Goal: Information Seeking & Learning: Learn about a topic

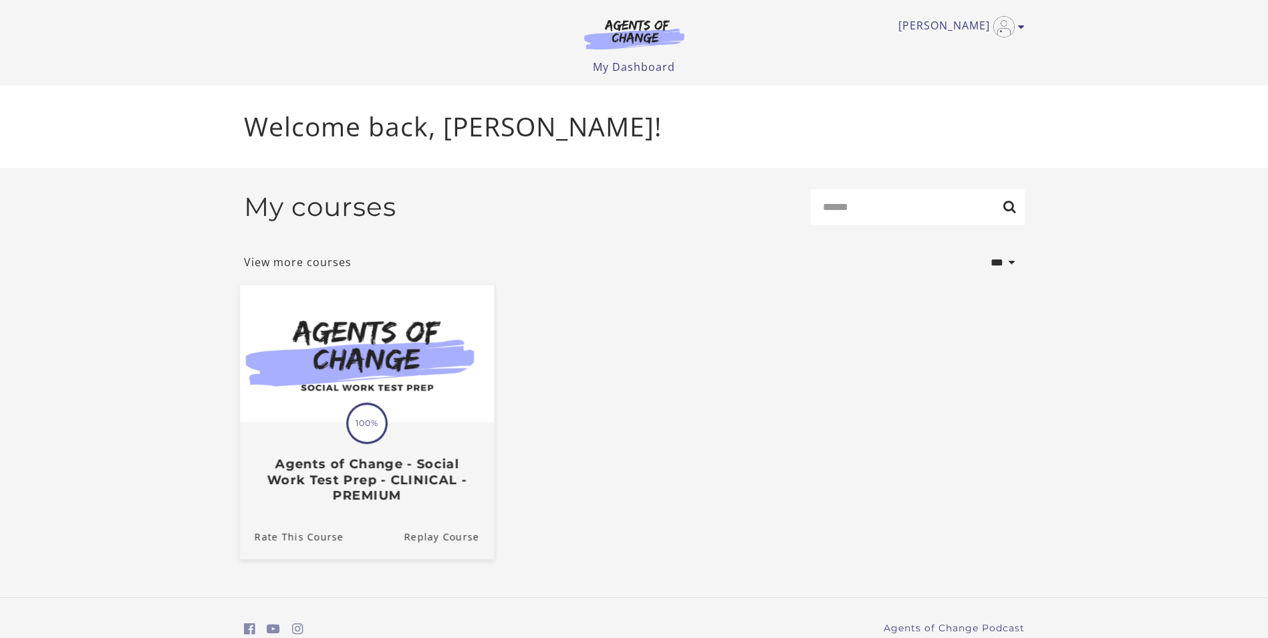
click at [366, 435] on span "100%" at bounding box center [366, 422] width 37 height 37
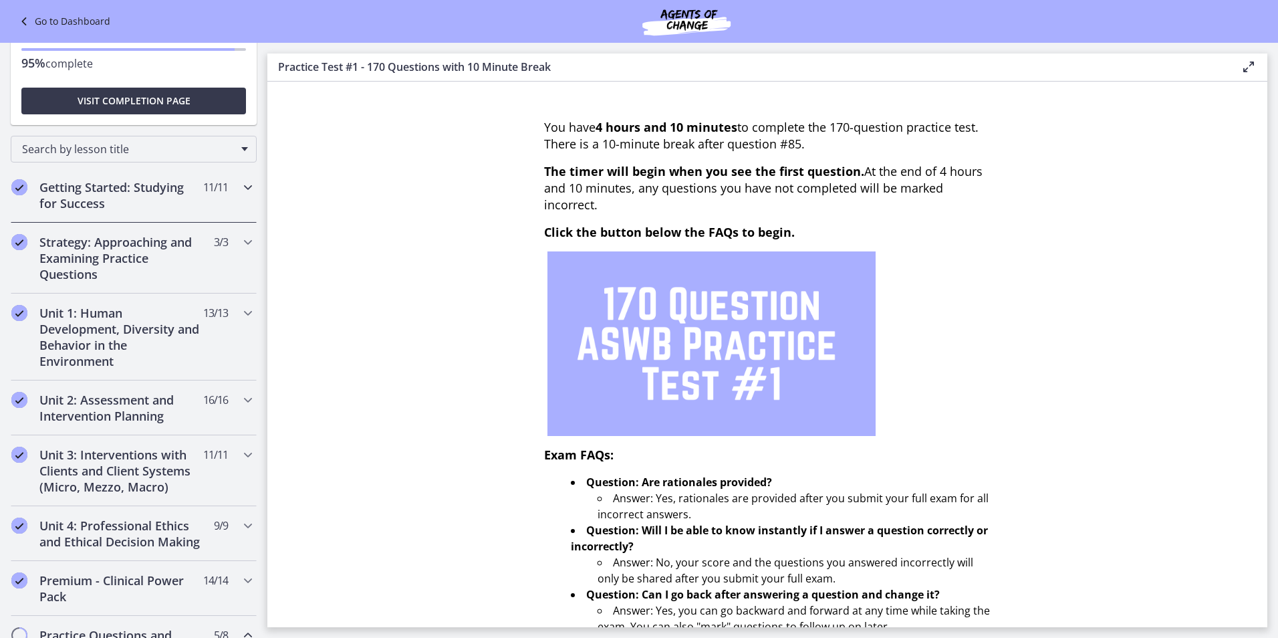
scroll to position [134, 0]
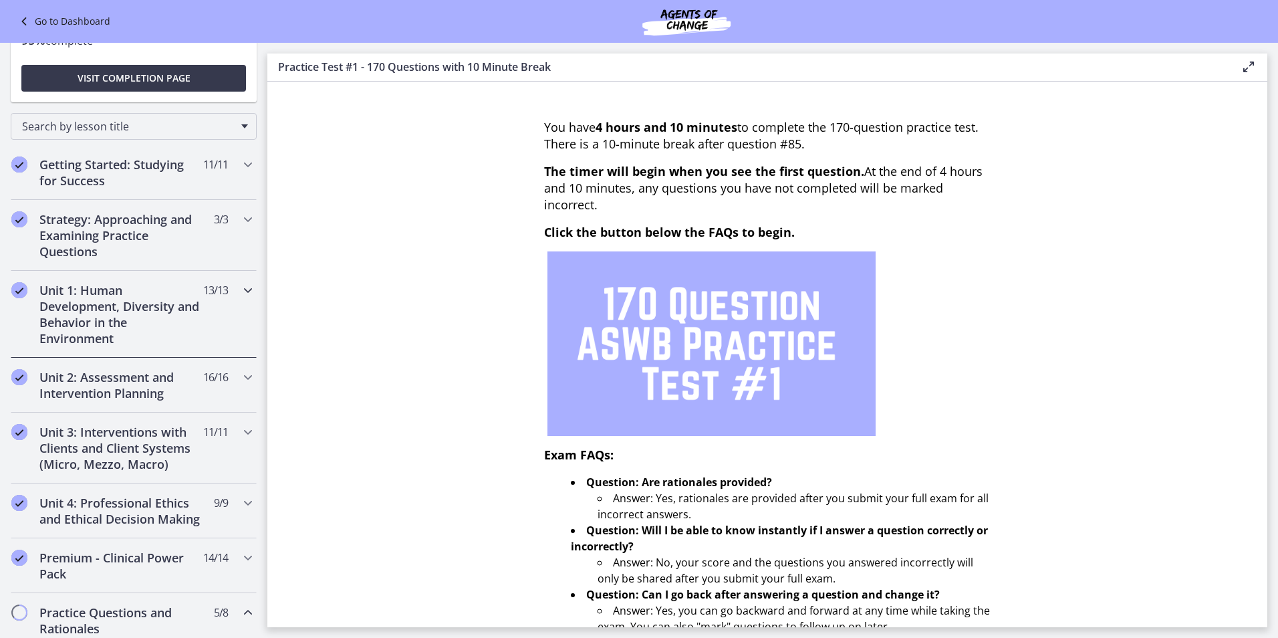
click at [240, 288] on icon "Chapters" at bounding box center [248, 290] width 16 height 16
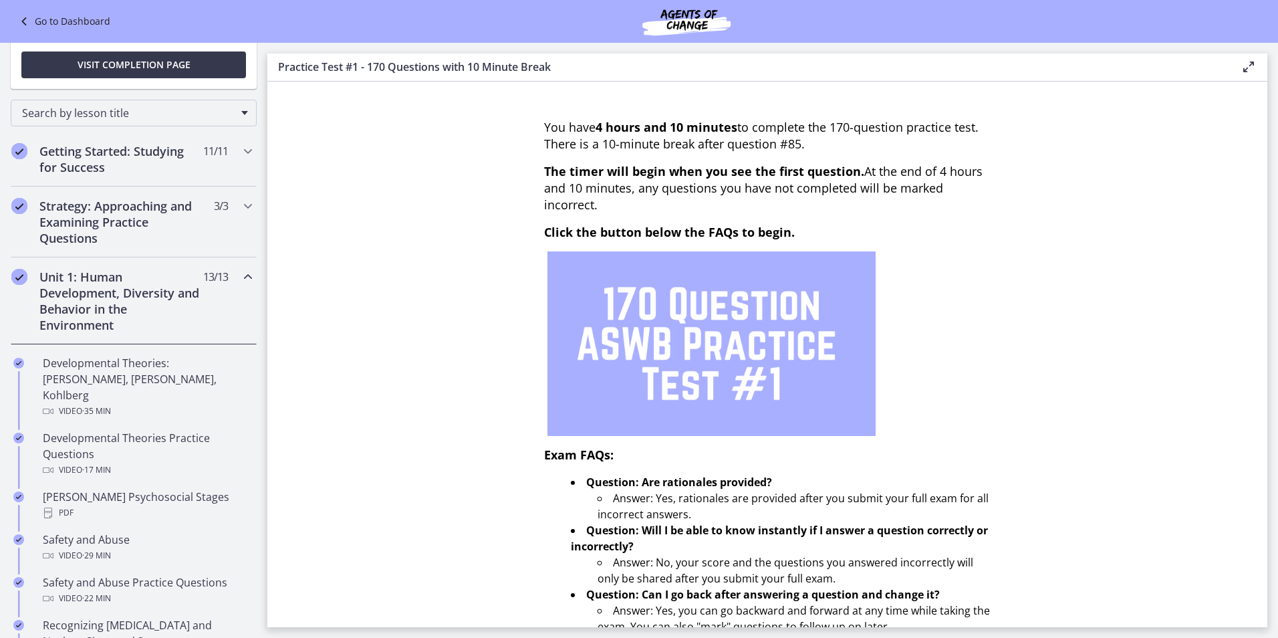
scroll to position [0, 0]
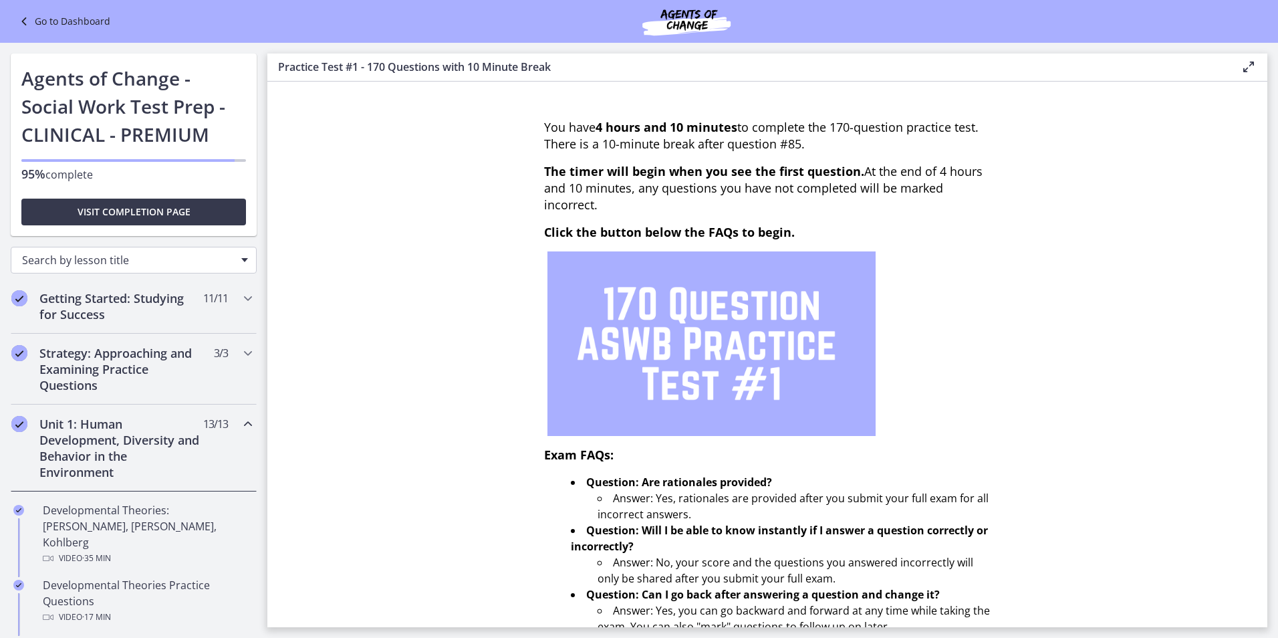
click at [143, 267] on div "Search by lesson title" at bounding box center [134, 260] width 246 height 27
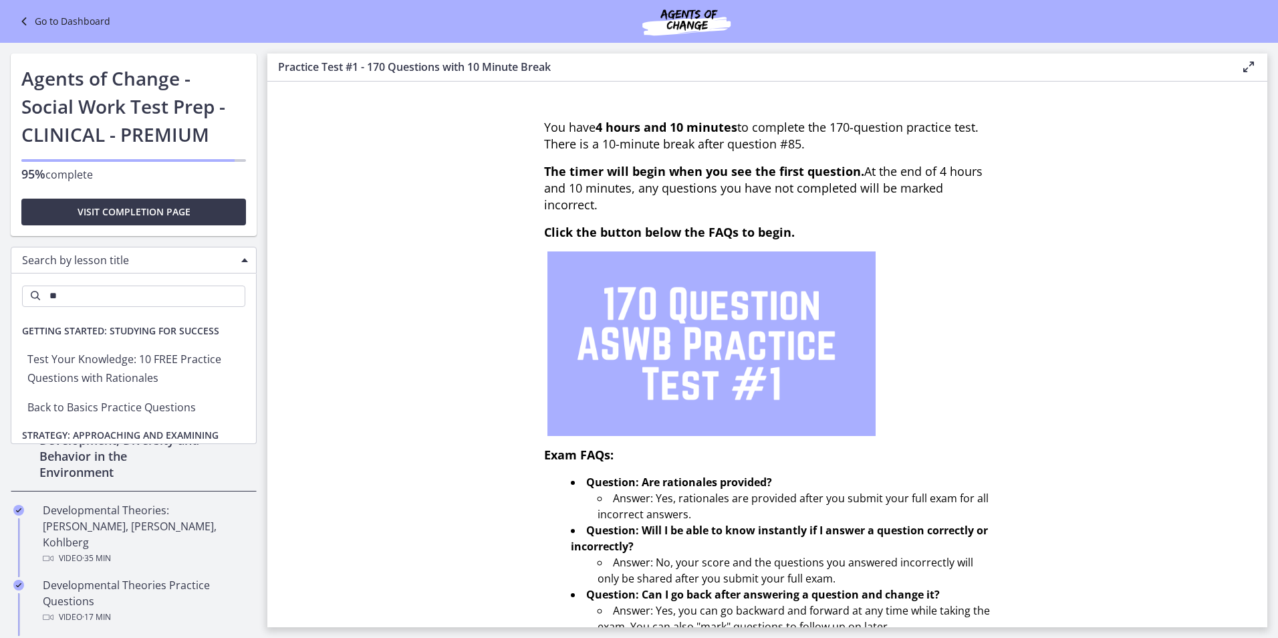
type input "*"
type input "***"
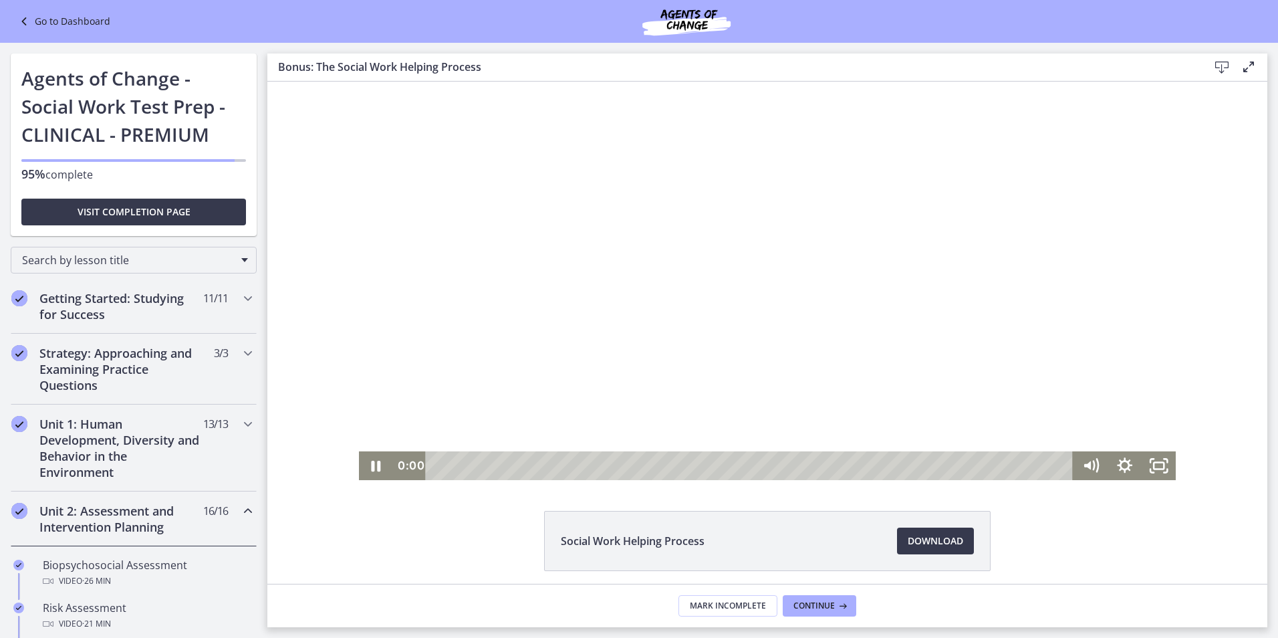
drag, startPoint x: 1031, startPoint y: 463, endPoint x: 304, endPoint y: 455, distance: 726.5
click at [304, 455] on div "Click for sound @keyframes VOLUME_SMALL_WAVE_FLASH { 0% { opacity: 0; } 33% { o…" at bounding box center [767, 281] width 1000 height 398
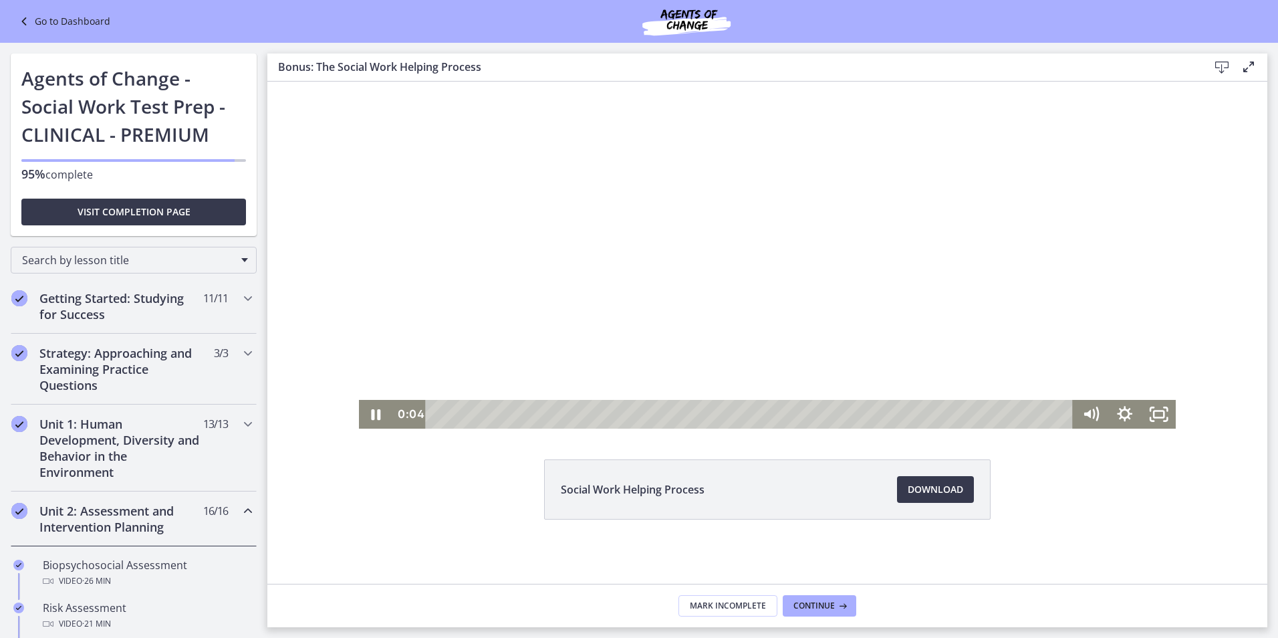
click at [556, 346] on div at bounding box center [767, 229] width 817 height 398
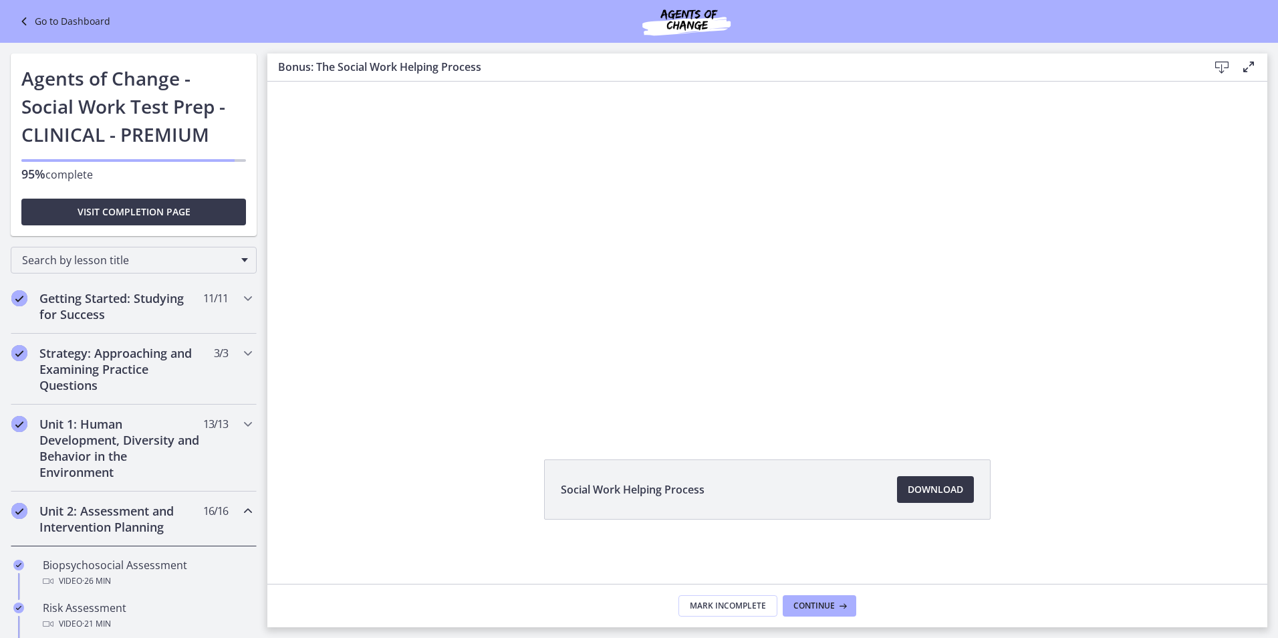
click at [941, 492] on span "Download Opens in a new window" at bounding box center [935, 489] width 55 height 16
